Goal: Task Accomplishment & Management: Manage account settings

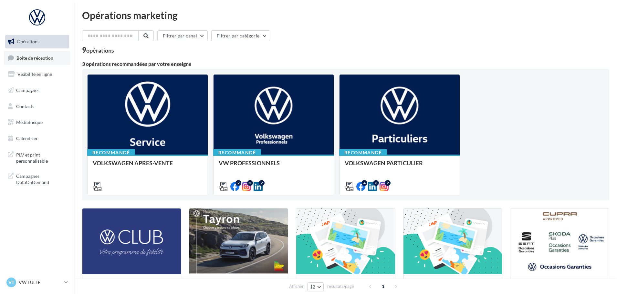
click at [29, 57] on span "Boîte de réception" at bounding box center [34, 57] width 37 height 5
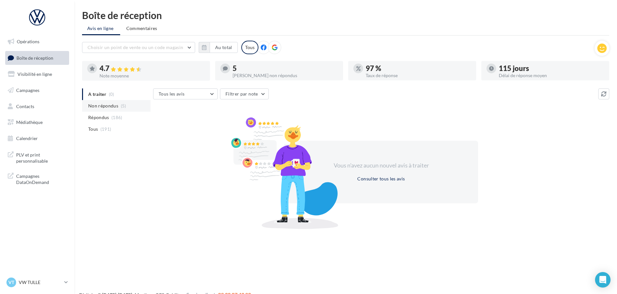
click at [104, 109] on span "Non répondus" at bounding box center [103, 106] width 30 height 6
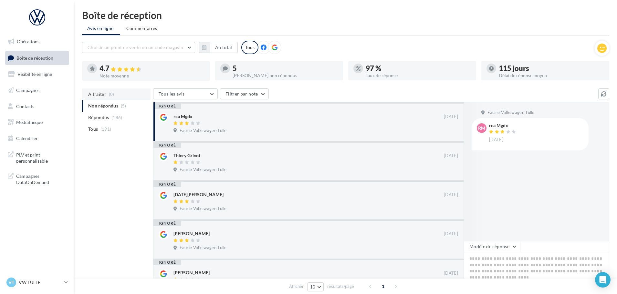
click at [110, 91] on li "A traiter (0)" at bounding box center [116, 95] width 69 height 12
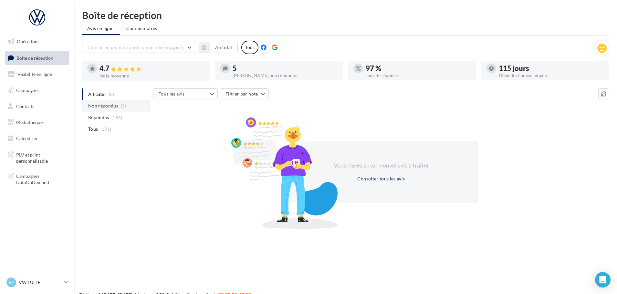
click at [106, 103] on span "Non répondus" at bounding box center [103, 106] width 30 height 6
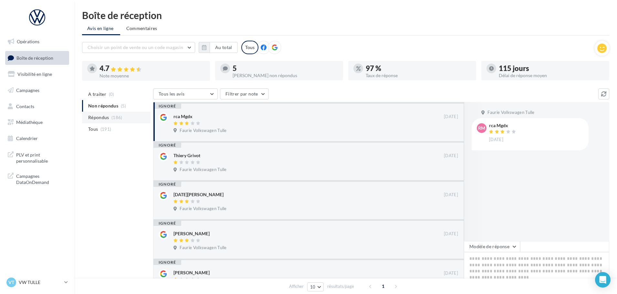
click at [114, 119] on span "(186)" at bounding box center [116, 117] width 11 height 5
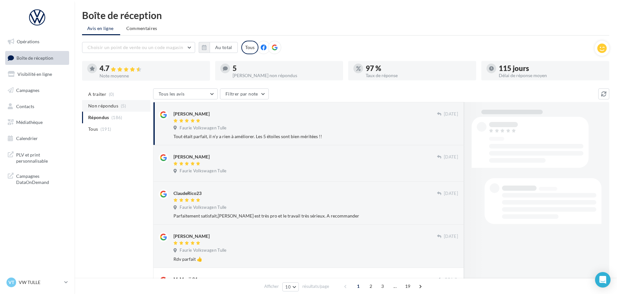
click at [113, 109] on span "Non répondus" at bounding box center [103, 106] width 30 height 6
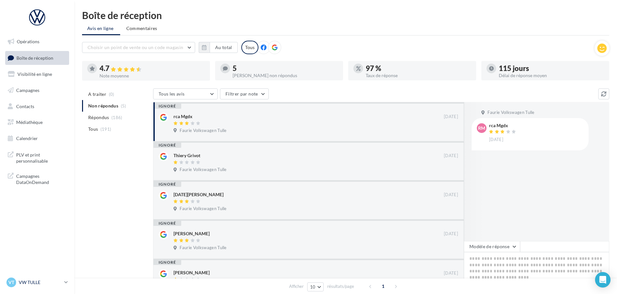
click at [65, 279] on link "VT VW TULLE vw-tul-prat" at bounding box center [37, 283] width 64 height 12
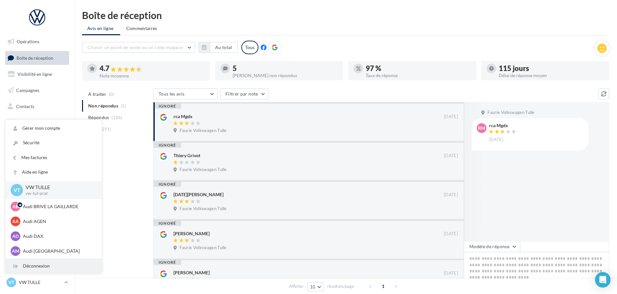
click at [47, 264] on div "Déconnexion" at bounding box center [53, 266] width 96 height 15
